Goal: Information Seeking & Learning: Learn about a topic

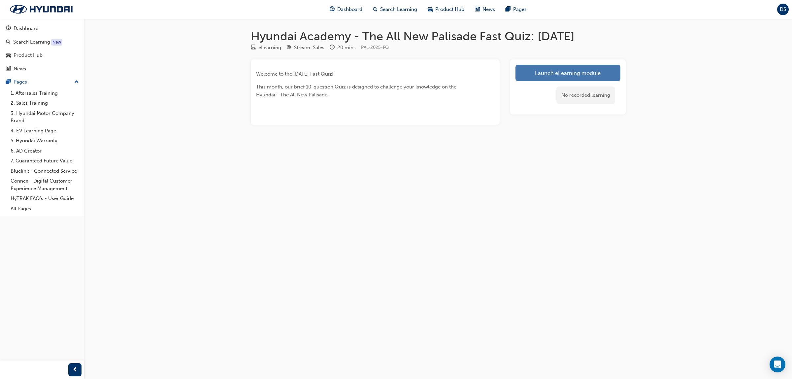
click at [551, 72] on link "Launch eLearning module" at bounding box center [567, 73] width 105 height 17
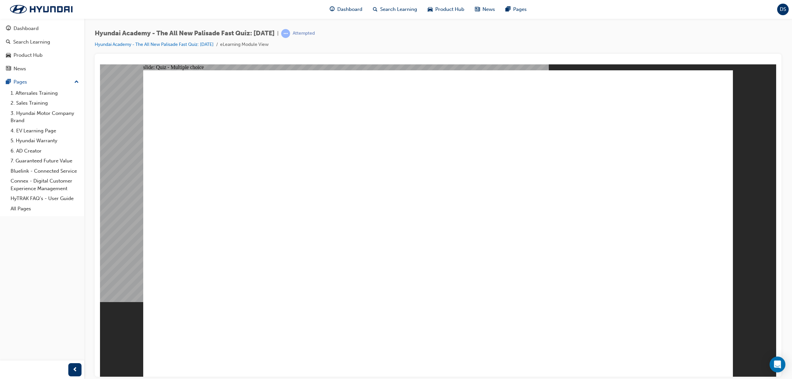
radio input "true"
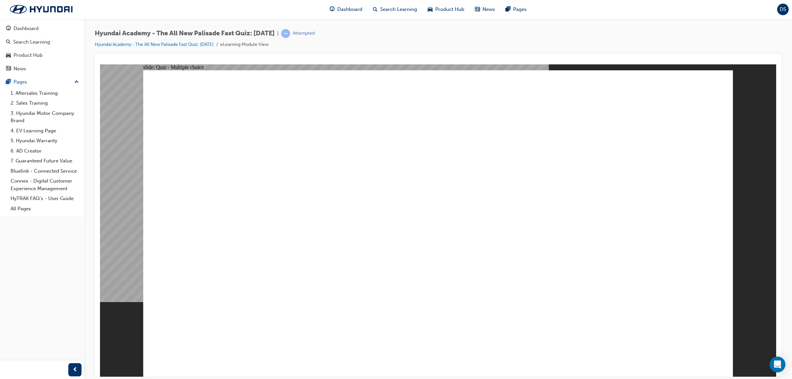
radio input "true"
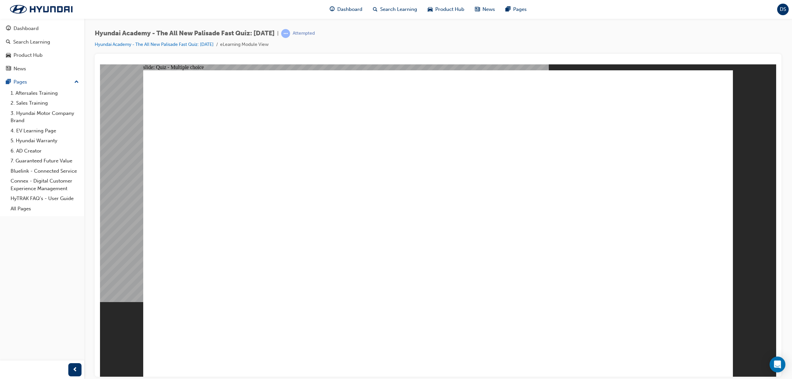
radio input "true"
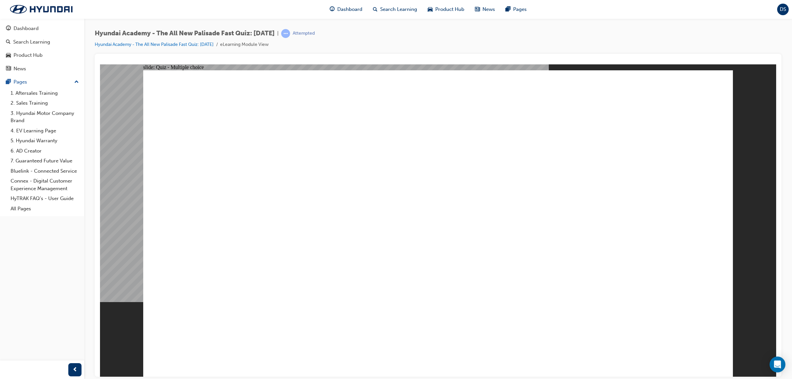
checkbox input "true"
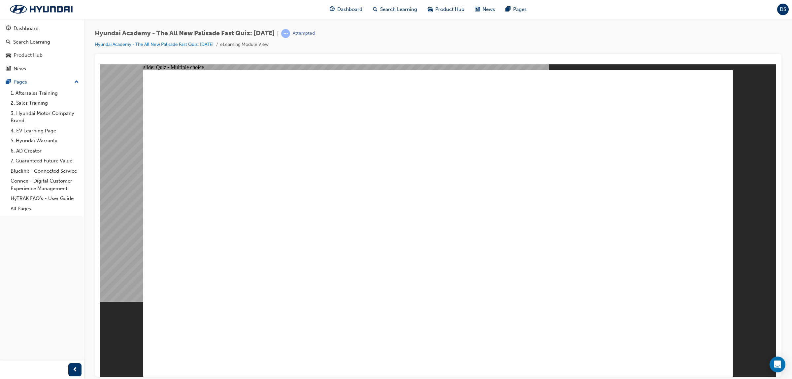
radio input "true"
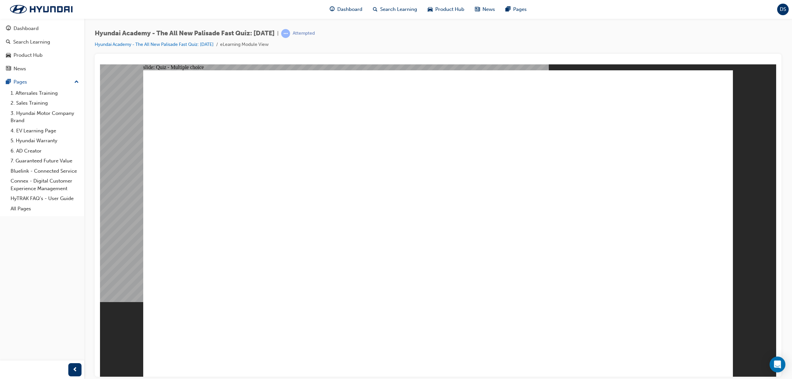
radio input "true"
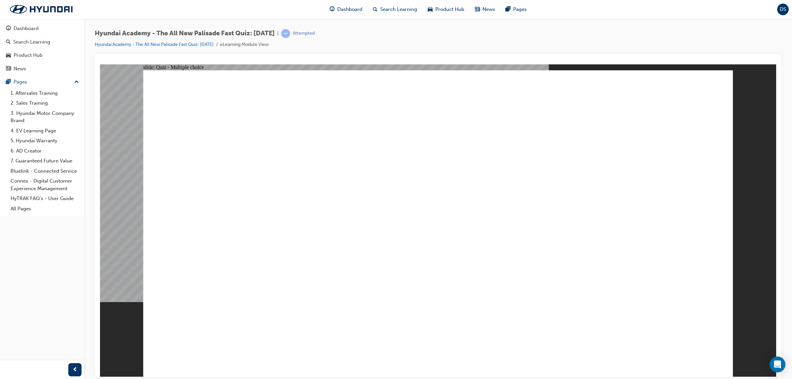
checkbox input "true"
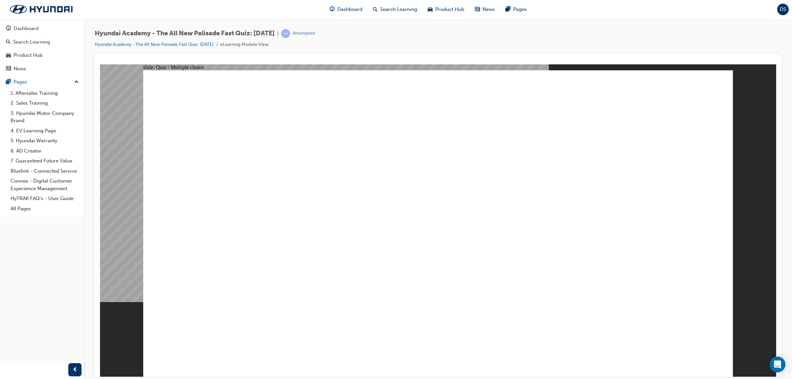
checkbox input "true"
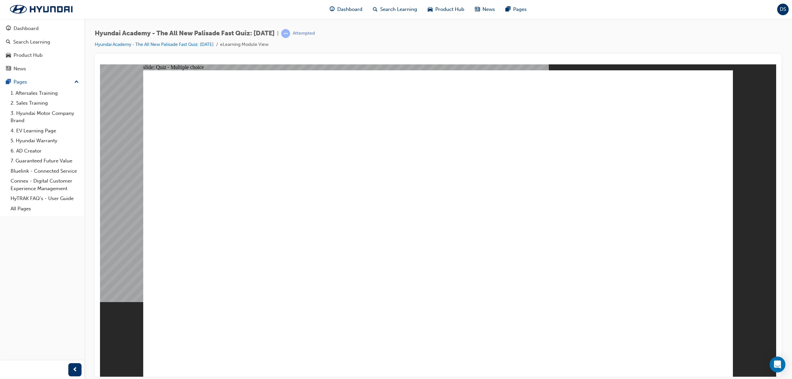
radio input "true"
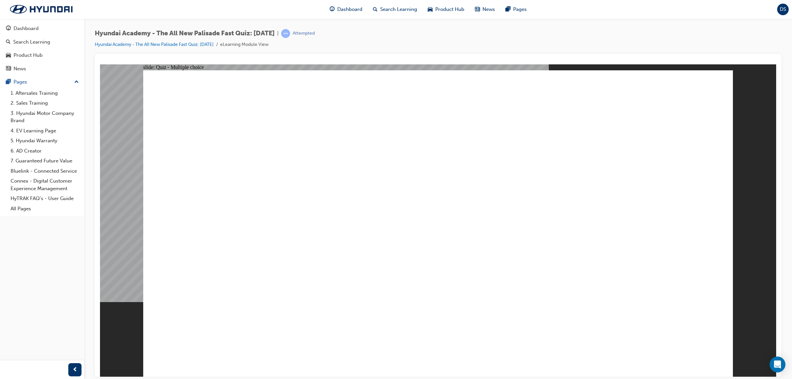
radio input "true"
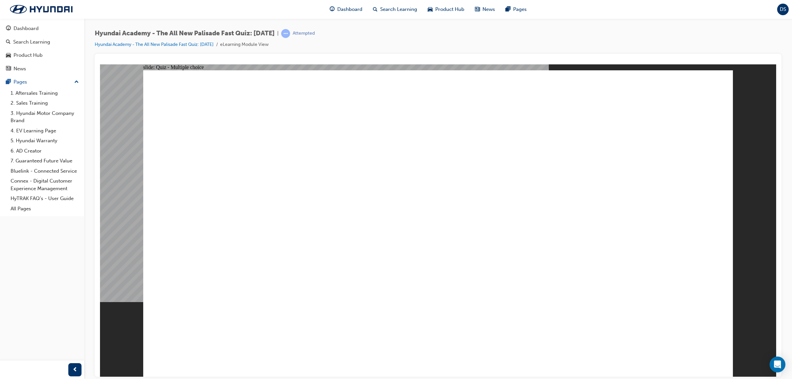
radio input "true"
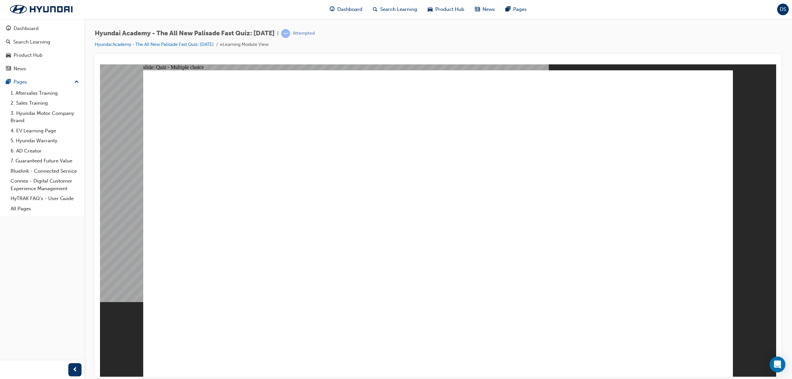
radio input "true"
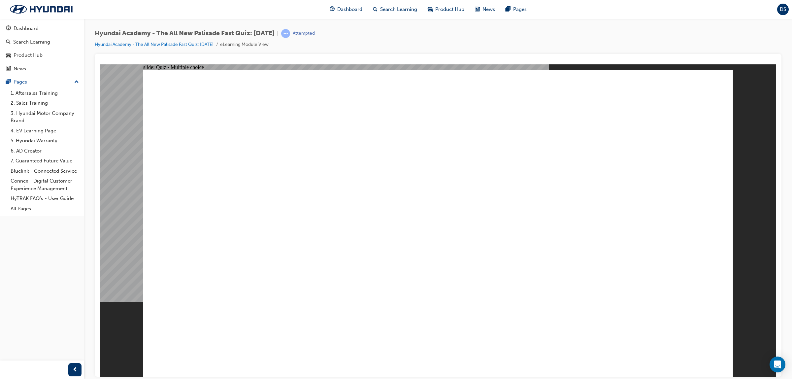
checkbox input "true"
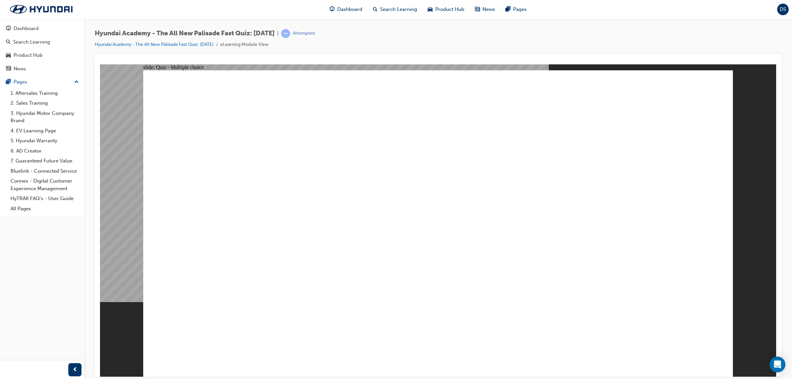
radio input "true"
drag, startPoint x: 292, startPoint y: 230, endPoint x: 297, endPoint y: 215, distance: 16.5
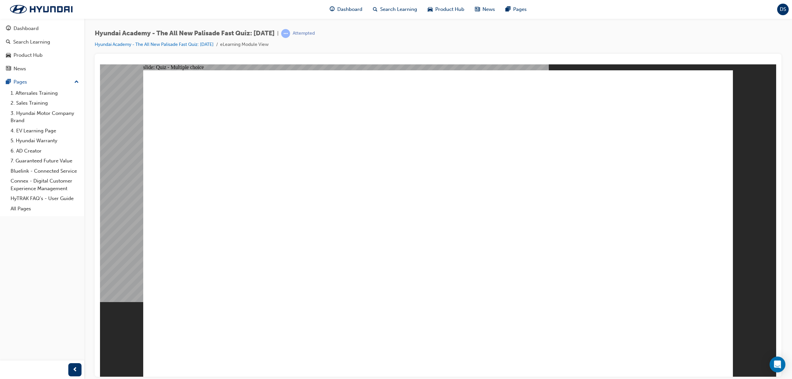
radio input "true"
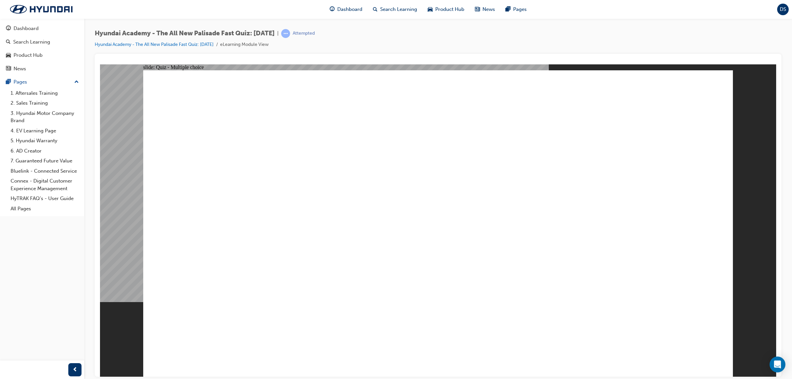
checkbox input "true"
drag, startPoint x: 276, startPoint y: 289, endPoint x: 277, endPoint y: 303, distance: 14.3
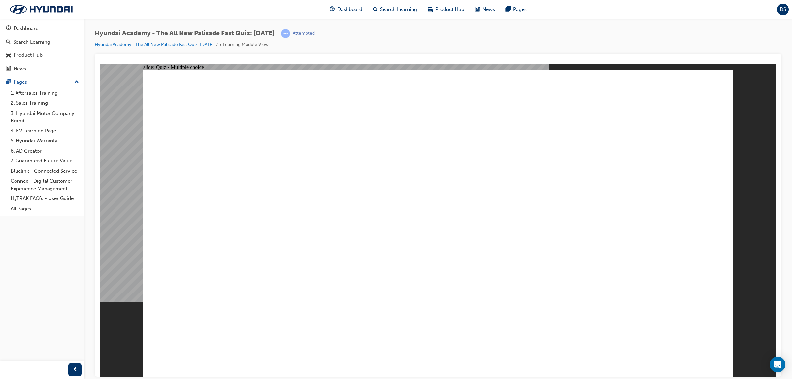
checkbox input "true"
drag, startPoint x: 260, startPoint y: 279, endPoint x: 268, endPoint y: 282, distance: 8.5
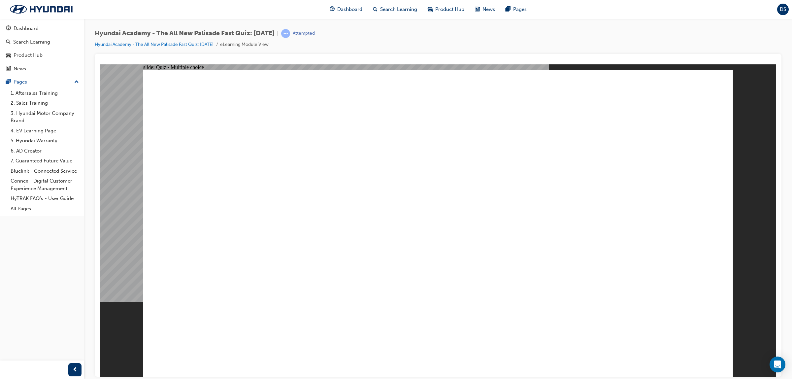
checkbox input "true"
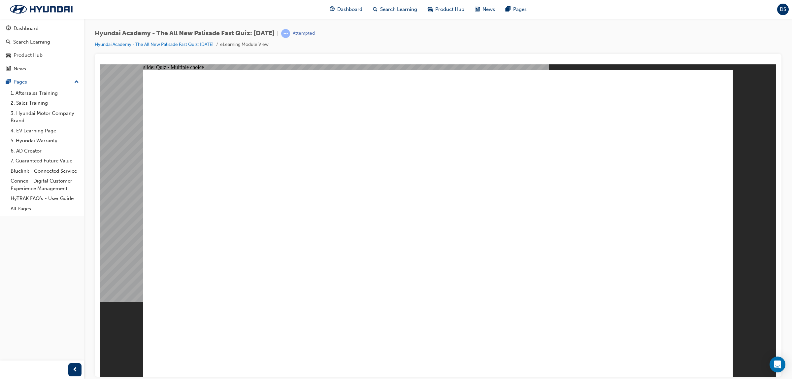
radio input "true"
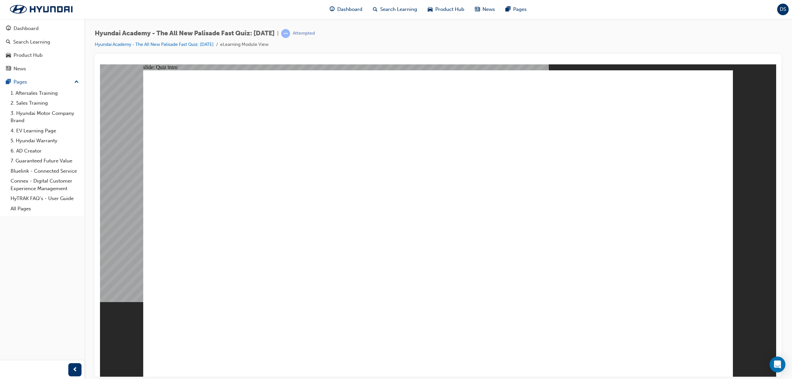
radio input "true"
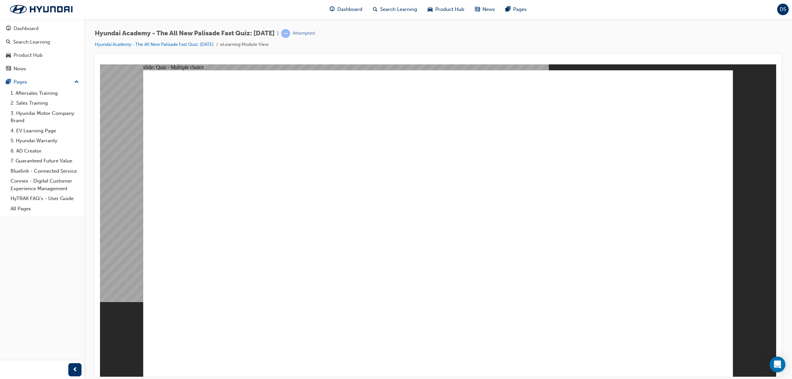
radio input "true"
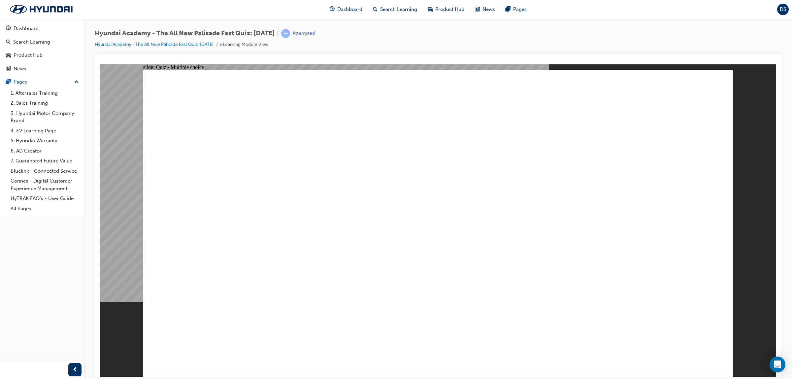
radio input "true"
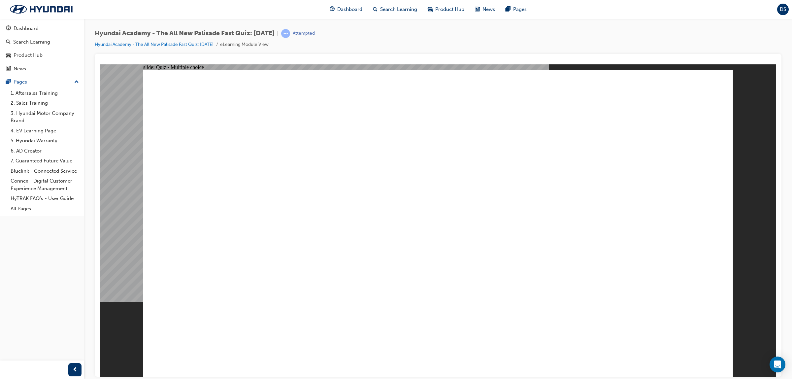
checkbox input "true"
drag, startPoint x: 704, startPoint y: 358, endPoint x: 697, endPoint y: 345, distance: 15.2
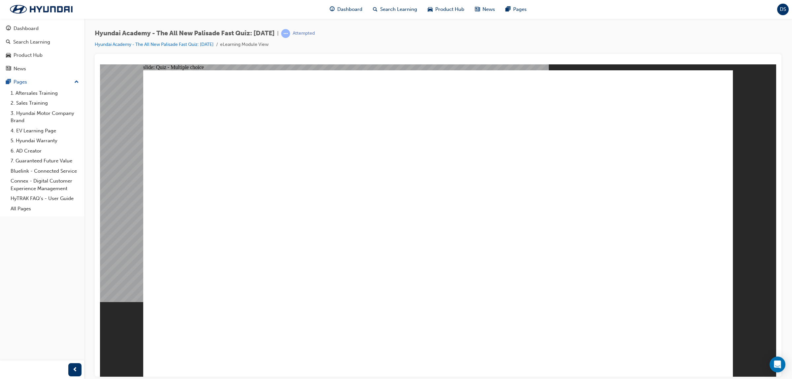
radio input "true"
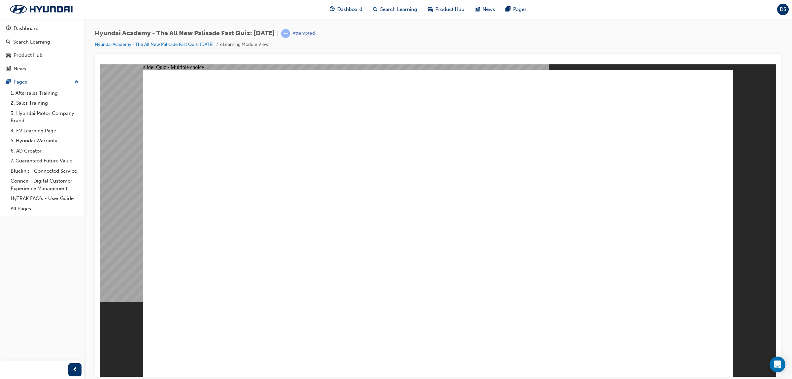
radio input "true"
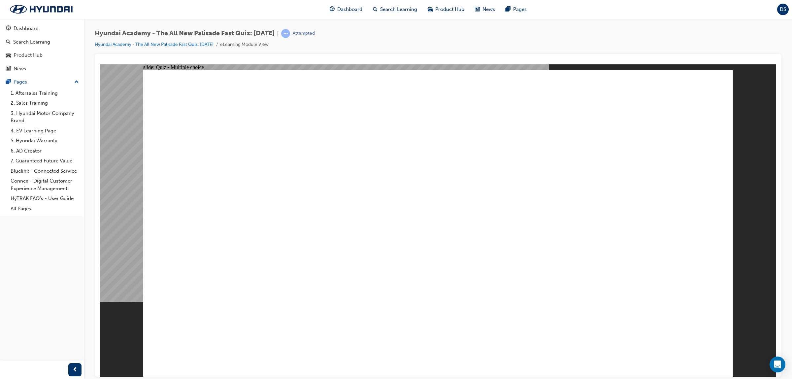
checkbox input "true"
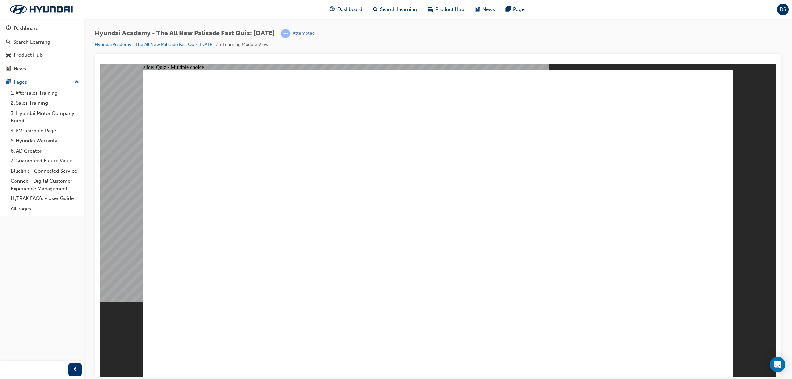
checkbox input "true"
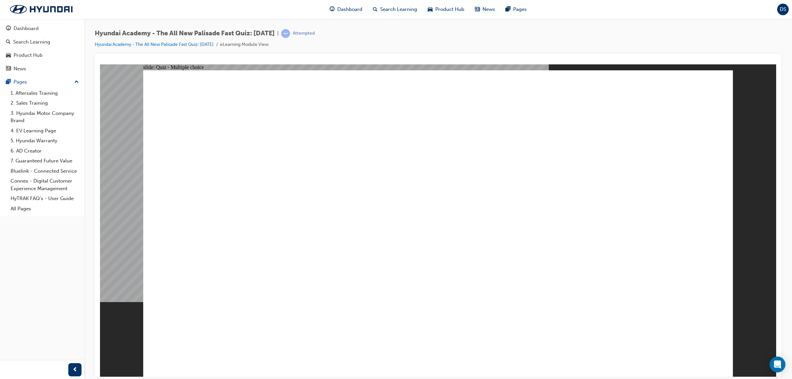
checkbox input "true"
drag, startPoint x: 656, startPoint y: 358, endPoint x: 684, endPoint y: 345, distance: 31.1
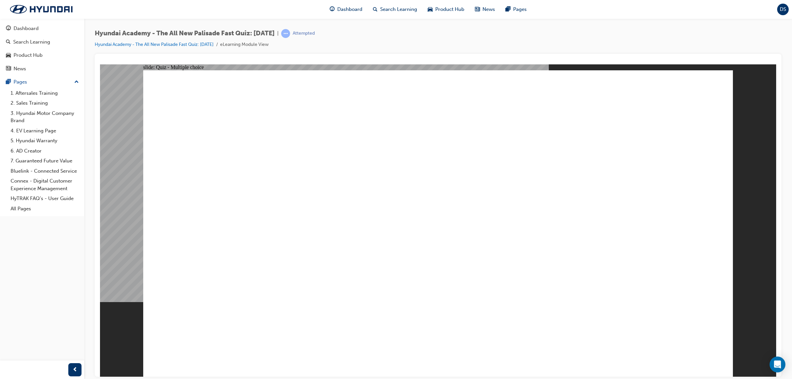
radio input "true"
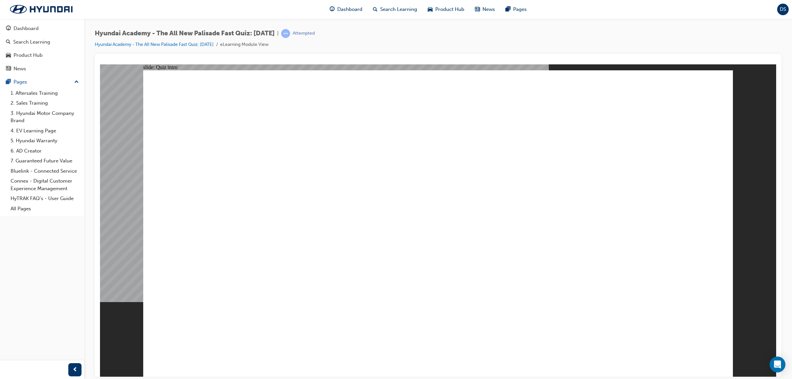
radio input "true"
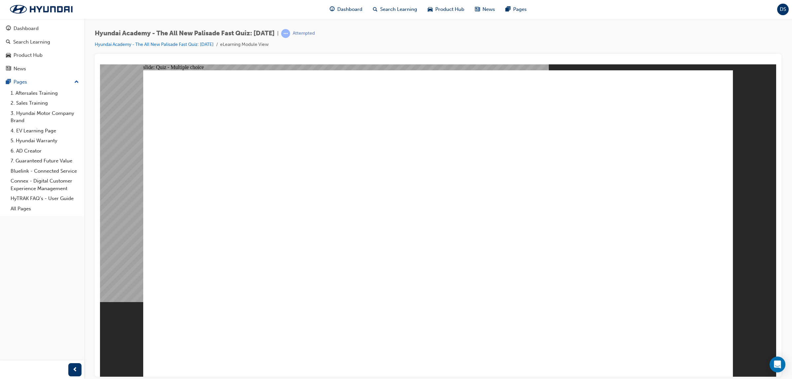
radio input "true"
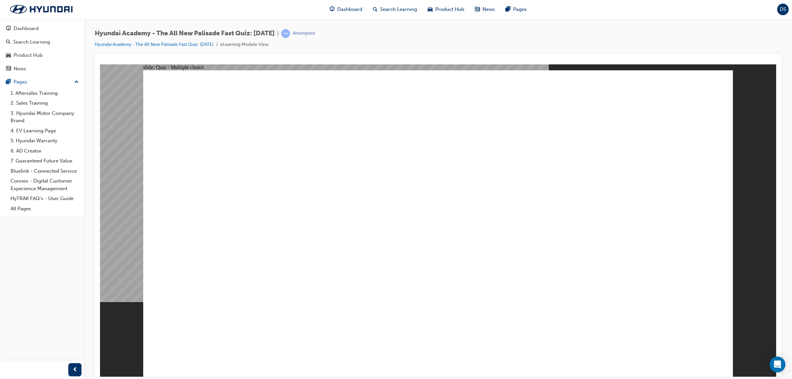
radio input "true"
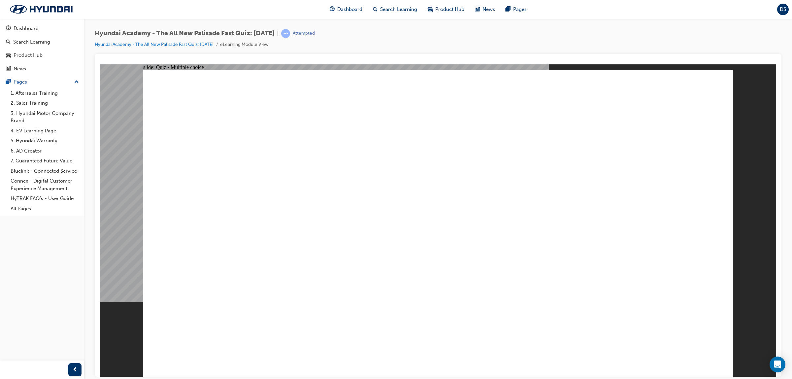
checkbox input "true"
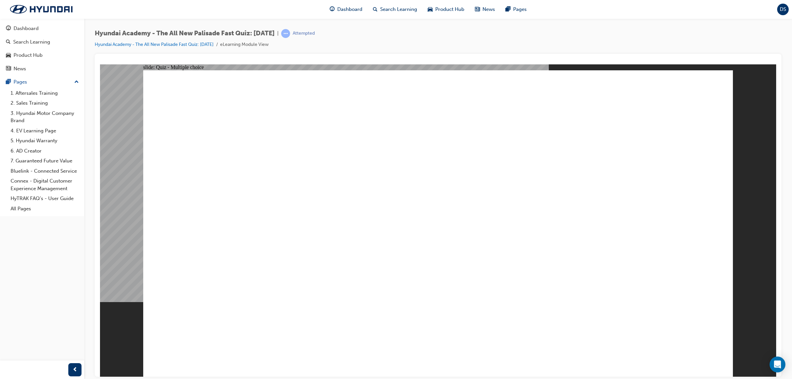
radio input "true"
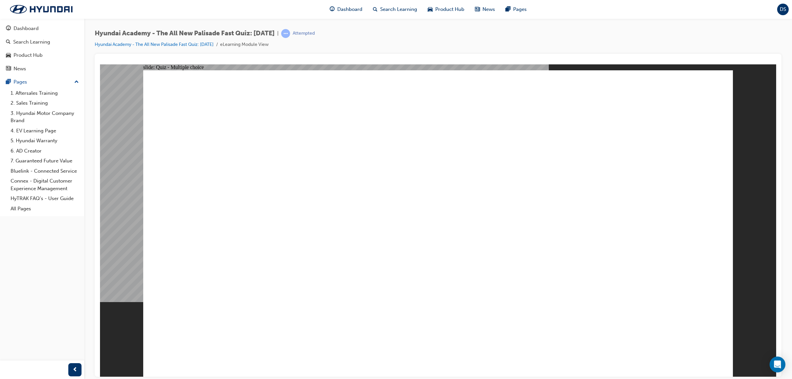
radio input "true"
drag, startPoint x: 282, startPoint y: 219, endPoint x: 278, endPoint y: 245, distance: 26.1
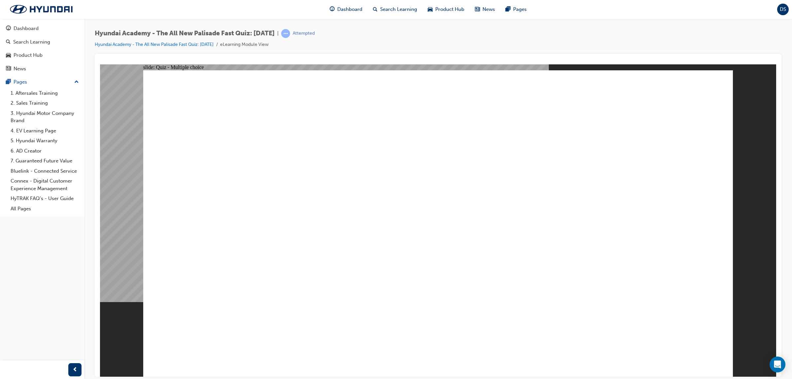
checkbox input "true"
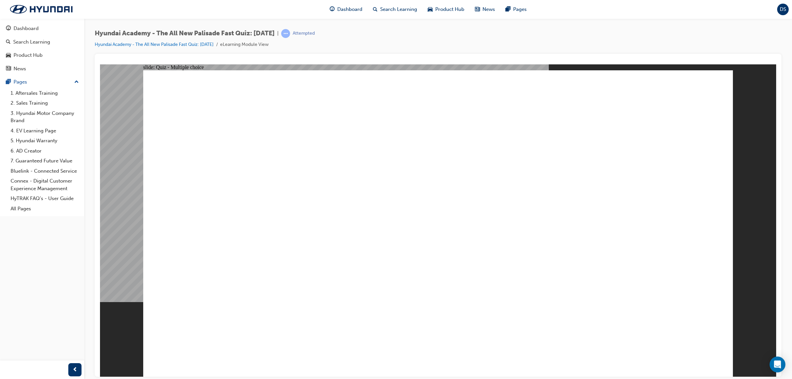
checkbox input "true"
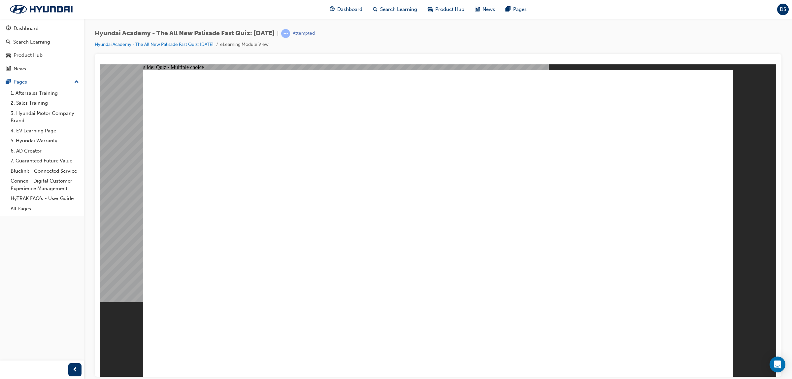
checkbox input "true"
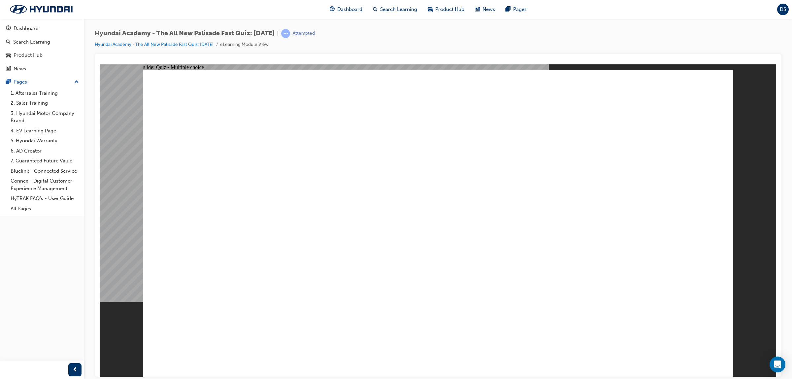
radio input "true"
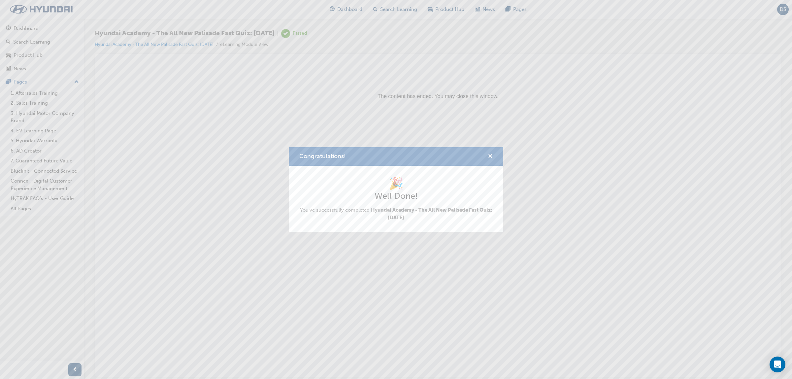
click at [494, 157] on div "Congratulations!" at bounding box center [396, 156] width 215 height 19
click at [491, 154] on span "cross-icon" at bounding box center [490, 157] width 5 height 6
